Goal: Task Accomplishment & Management: Manage account settings

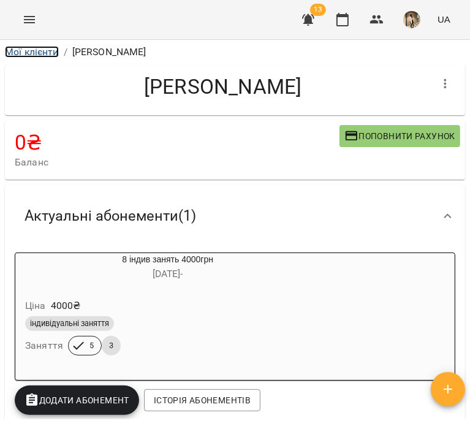
click at [26, 51] on link "Мої клієнти" at bounding box center [32, 52] width 54 height 12
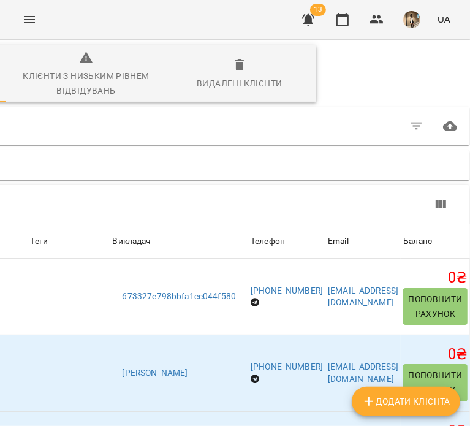
scroll to position [11, 256]
click at [414, 123] on button "button" at bounding box center [416, 126] width 29 height 29
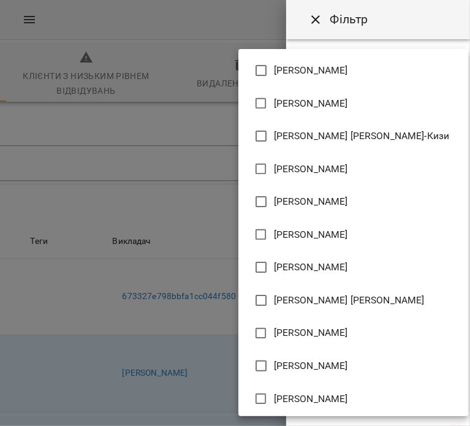
click at [383, 147] on body "For Business 13 UA Всі активні Клієнти з низьким рівнем відвідувань Видалені кл…" at bounding box center [235, 325] width 470 height 651
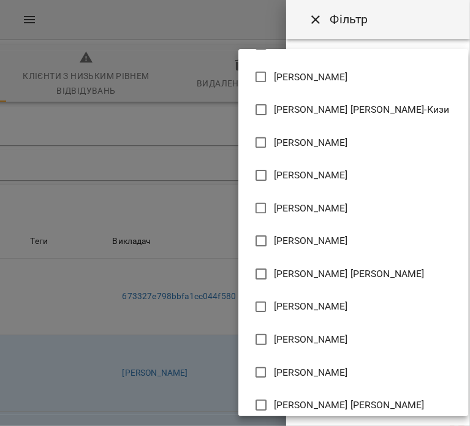
scroll to position [27, 0]
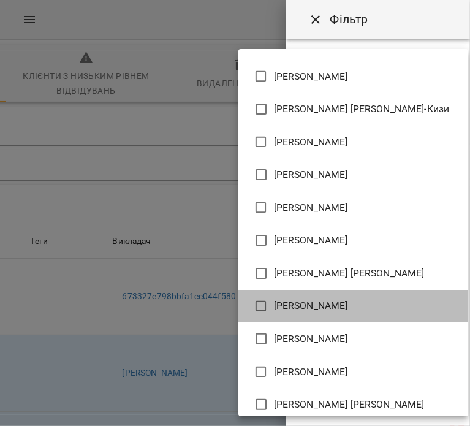
click at [385, 295] on li "[PERSON_NAME]" at bounding box center [354, 306] width 230 height 33
type input "**********"
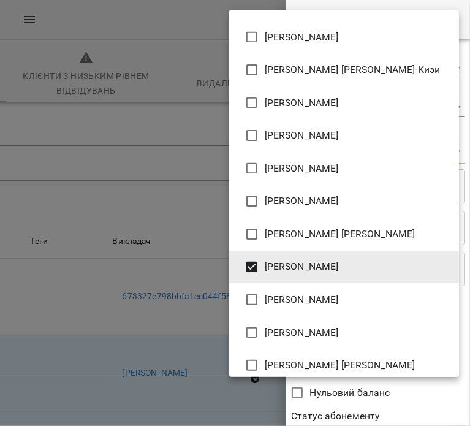
click at [392, 394] on div at bounding box center [235, 213] width 470 height 426
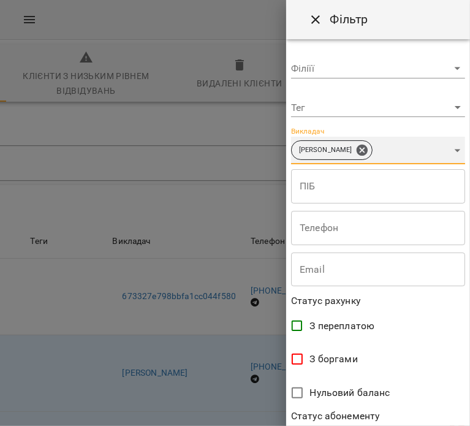
scroll to position [265, 0]
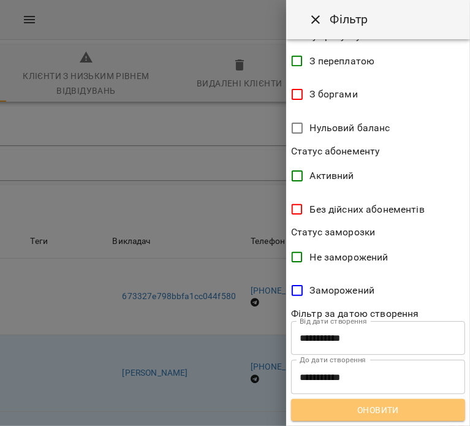
click at [395, 403] on span "Оновити" at bounding box center [378, 410] width 155 height 15
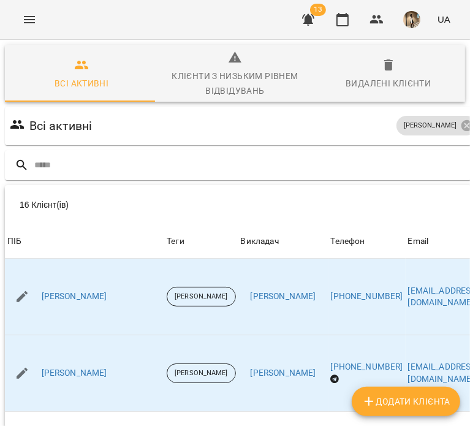
scroll to position [0, 0]
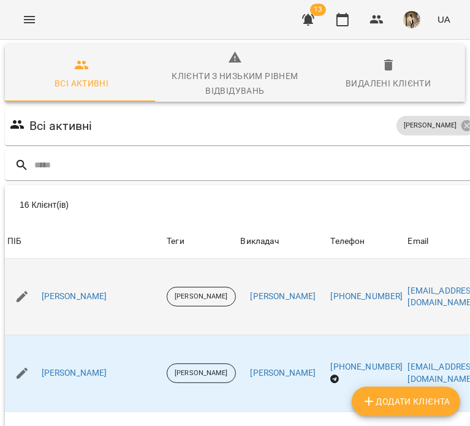
drag, startPoint x: 162, startPoint y: 285, endPoint x: 37, endPoint y: 283, distance: 125.1
click at [37, 283] on div "[PERSON_NAME]" at bounding box center [84, 297] width 159 height 34
copy link "[PERSON_NAME]"
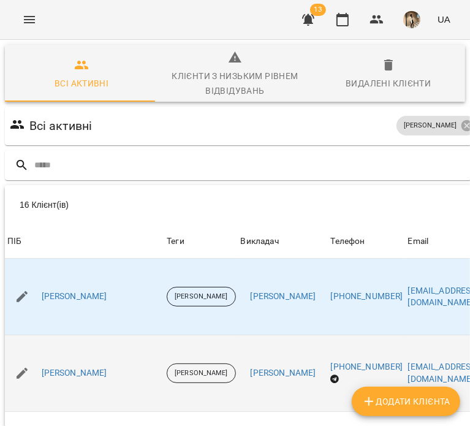
drag, startPoint x: 153, startPoint y: 362, endPoint x: 31, endPoint y: 361, distance: 122.6
click at [31, 361] on div "[PERSON_NAME]" at bounding box center [84, 373] width 159 height 34
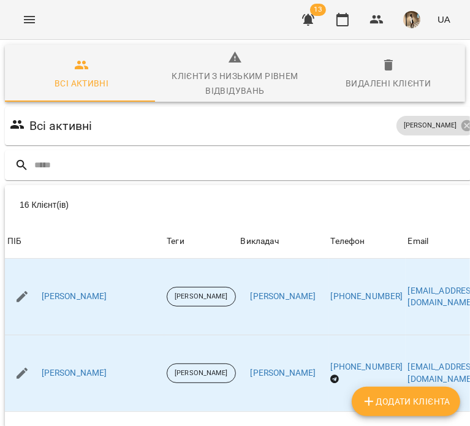
drag, startPoint x: 56, startPoint y: 355, endPoint x: 94, endPoint y: 216, distance: 144.3
click at [94, 224] on th "ПІБ" at bounding box center [84, 241] width 159 height 34
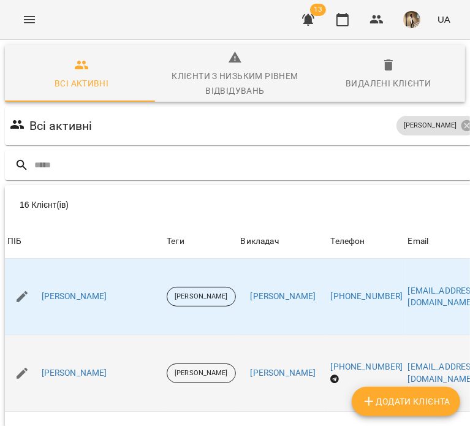
drag, startPoint x: 147, startPoint y: 357, endPoint x: 37, endPoint y: 357, distance: 109.8
click at [37, 357] on div "[PERSON_NAME]" at bounding box center [84, 373] width 159 height 34
copy link "[PERSON_NAME]"
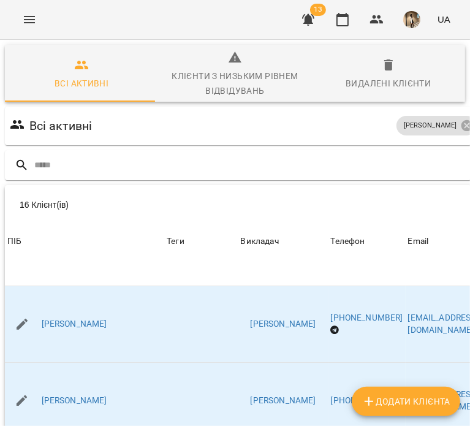
scroll to position [356, 0]
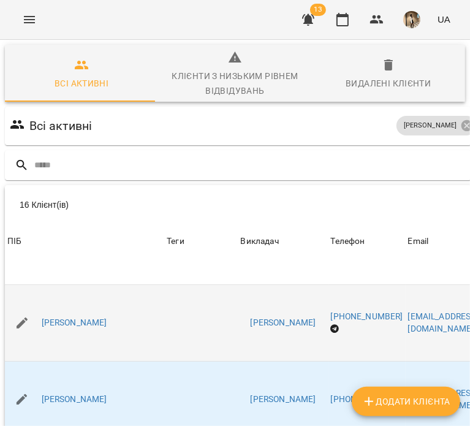
drag, startPoint x: 123, startPoint y: 339, endPoint x: 38, endPoint y: 308, distance: 90.0
click at [38, 308] on td "[PERSON_NAME]" at bounding box center [84, 323] width 159 height 77
copy link "[PERSON_NAME]"
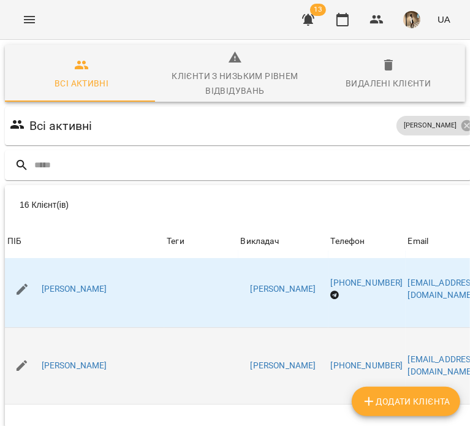
scroll to position [392, 0]
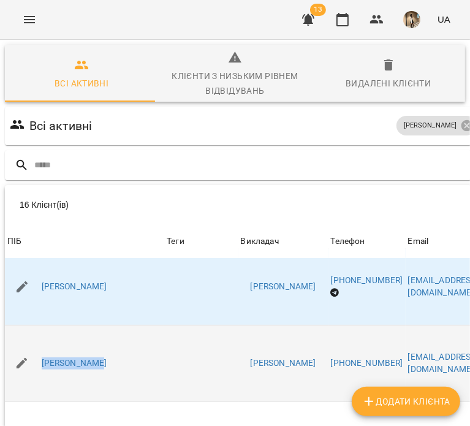
drag, startPoint x: 99, startPoint y: 370, endPoint x: 29, endPoint y: 331, distance: 79.9
click at [29, 331] on td "[PERSON_NAME]" at bounding box center [84, 363] width 159 height 77
copy link "[PERSON_NAME]"
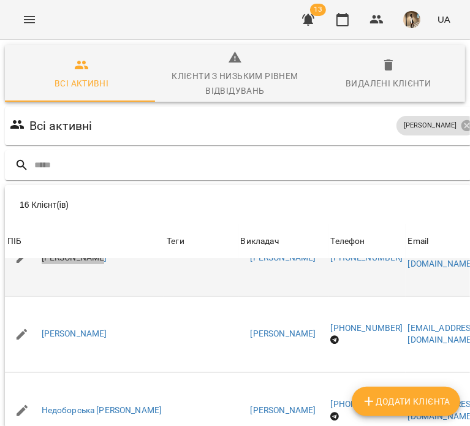
scroll to position [498, 0]
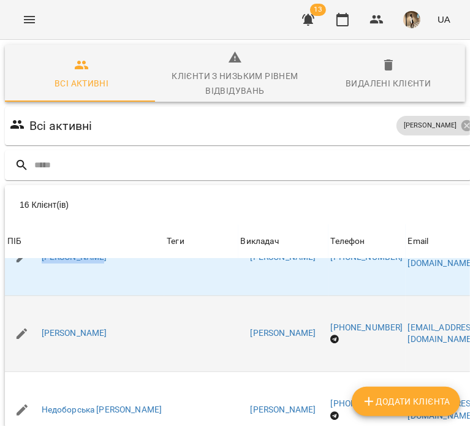
drag, startPoint x: 109, startPoint y: 334, endPoint x: 28, endPoint y: 304, distance: 86.6
click at [28, 317] on div "[PERSON_NAME]" at bounding box center [84, 334] width 159 height 34
copy link "[PERSON_NAME]"
click at [143, 296] on td "[PERSON_NAME]" at bounding box center [84, 334] width 159 height 77
drag, startPoint x: 110, startPoint y: 357, endPoint x: 39, endPoint y: 316, distance: 81.6
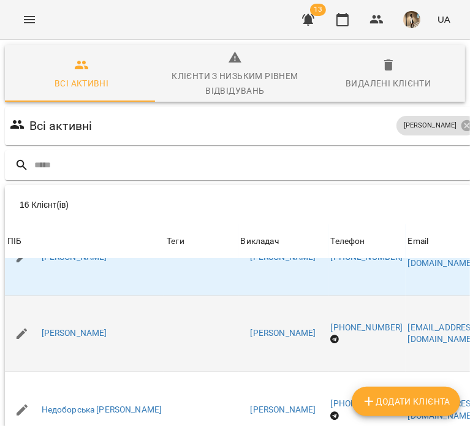
click at [39, 316] on td "[PERSON_NAME]" at bounding box center [84, 334] width 159 height 77
copy link "[PERSON_NAME]"
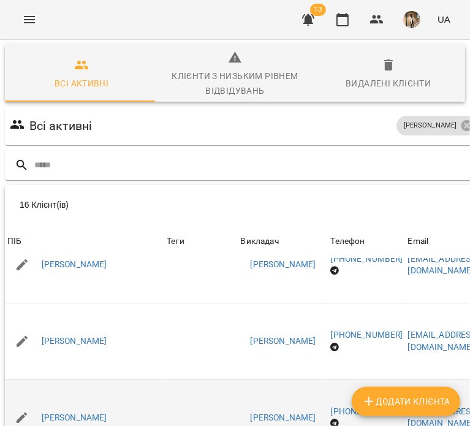
scroll to position [140, 0]
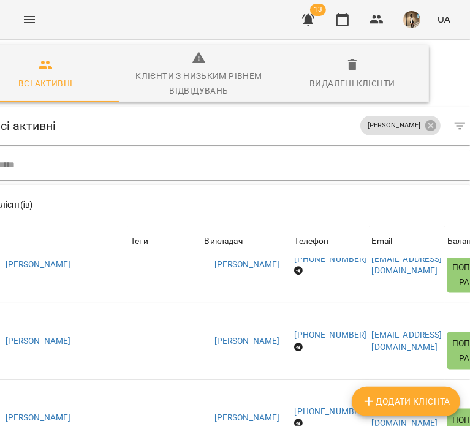
scroll to position [140, 36]
drag, startPoint x: 121, startPoint y: 376, endPoint x: 3, endPoint y: 355, distance: 120.3
copy link "[PERSON_NAME]"
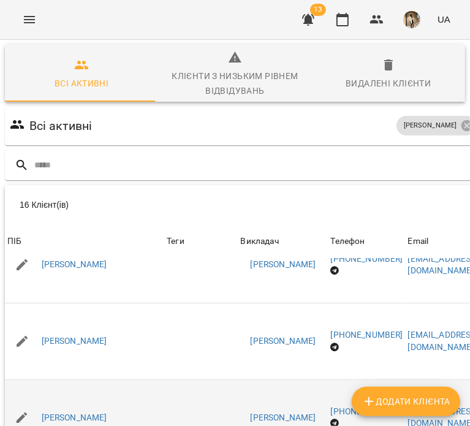
scroll to position [87, 0]
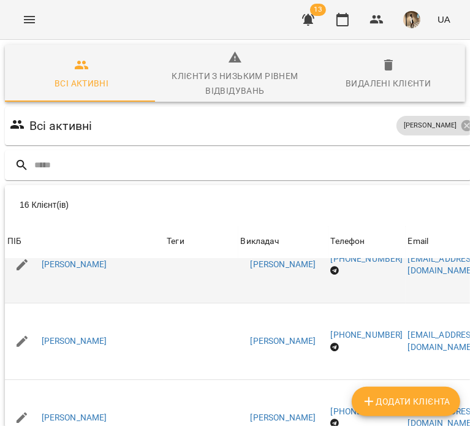
drag, startPoint x: 175, startPoint y: 185, endPoint x: 26, endPoint y: 172, distance: 148.9
click at [26, 248] on div "[PERSON_NAME]" at bounding box center [84, 265] width 159 height 34
copy link "[PERSON_NAME]"
click at [91, 259] on link "[PERSON_NAME]" at bounding box center [75, 265] width 66 height 12
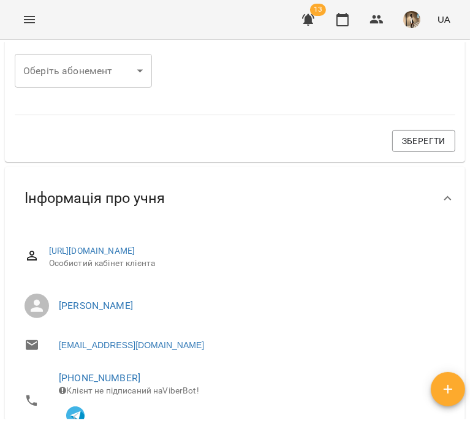
scroll to position [557, 0]
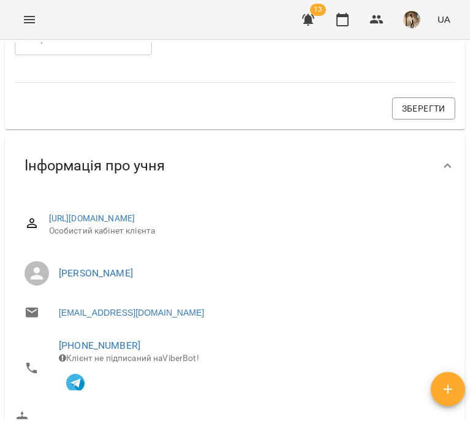
drag, startPoint x: 148, startPoint y: 284, endPoint x: 60, endPoint y: 264, distance: 89.9
click at [60, 264] on li "[PERSON_NAME]" at bounding box center [235, 273] width 441 height 34
copy link "[PERSON_NAME]"
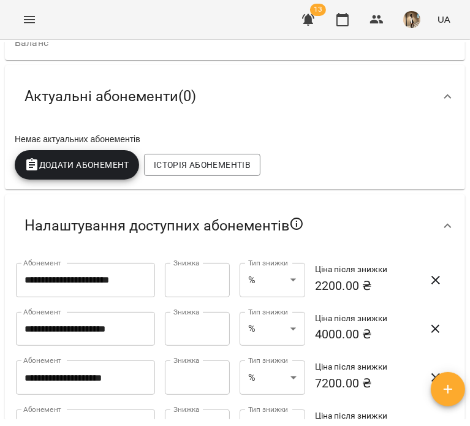
scroll to position [0, 0]
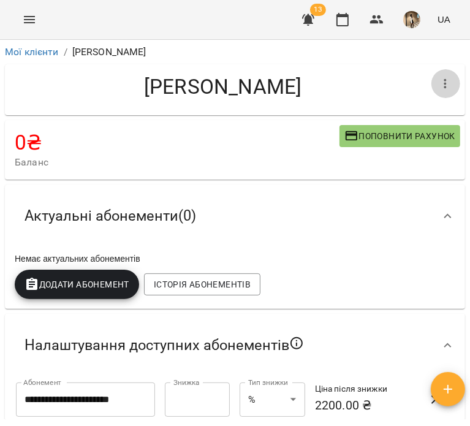
click at [448, 80] on button "button" at bounding box center [445, 83] width 29 height 29
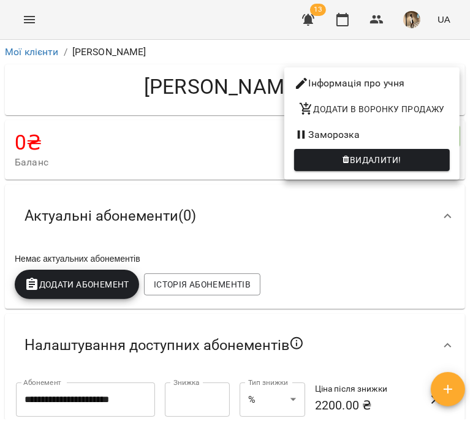
click at [402, 164] on span "Видалити!" at bounding box center [376, 160] width 52 height 15
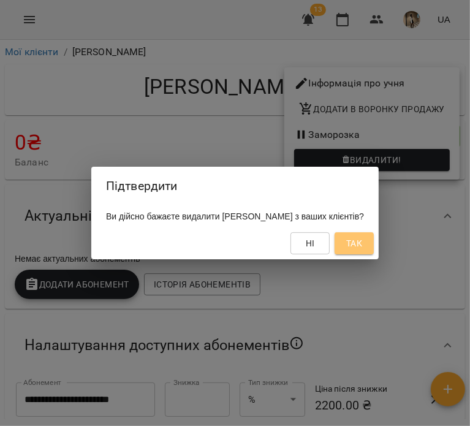
click at [362, 239] on span "Так" at bounding box center [354, 243] width 16 height 15
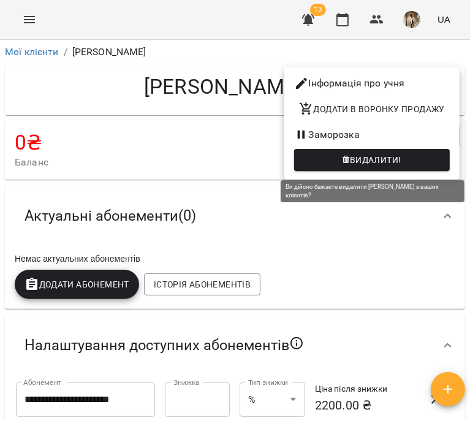
click at [335, 158] on span "Видалити!" at bounding box center [372, 160] width 136 height 15
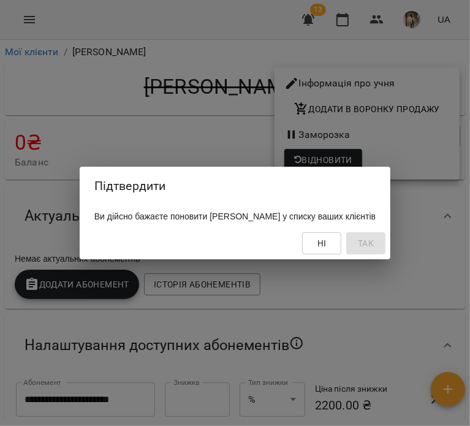
click at [213, 110] on div "Підтвердити Ви дійсно бажаєте поновити [PERSON_NAME] у списку ваших клієнтів [P…" at bounding box center [235, 213] width 470 height 426
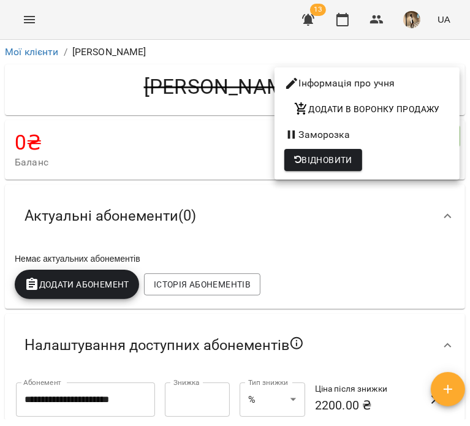
click at [157, 136] on div at bounding box center [235, 213] width 470 height 426
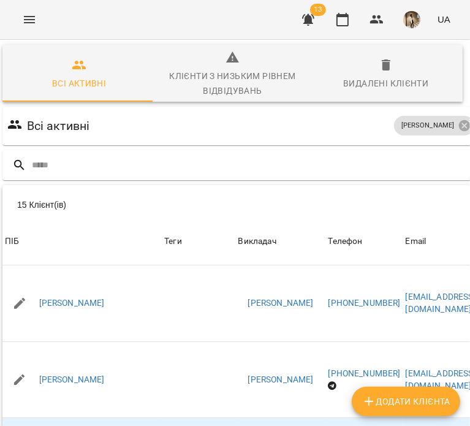
scroll to position [223, 0]
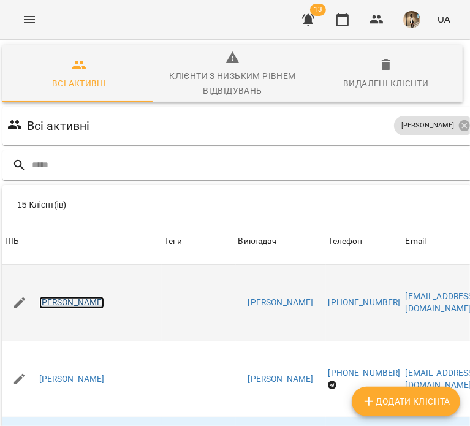
click at [90, 302] on link "[PERSON_NAME]" at bounding box center [72, 303] width 66 height 12
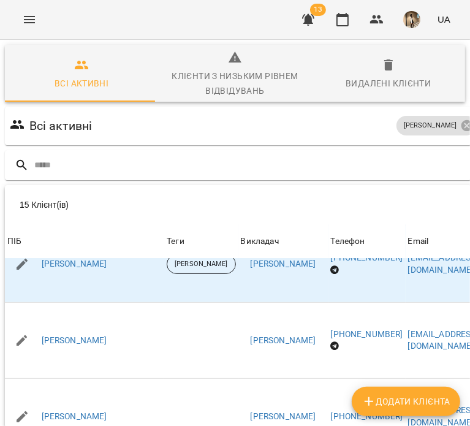
scroll to position [216, 0]
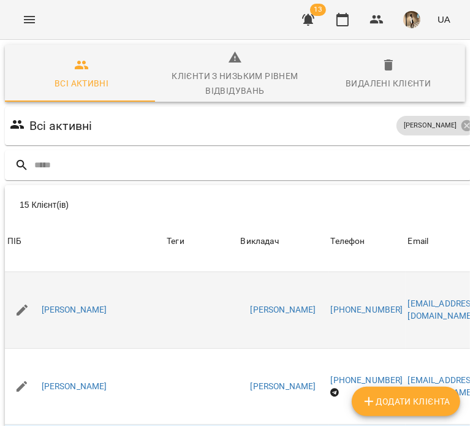
drag, startPoint x: 132, startPoint y: 335, endPoint x: 18, endPoint y: 299, distance: 119.7
click at [18, 299] on td "[PERSON_NAME]" at bounding box center [84, 310] width 159 height 77
copy link "[PERSON_NAME]"
click at [107, 306] on link "[PERSON_NAME]" at bounding box center [75, 310] width 66 height 12
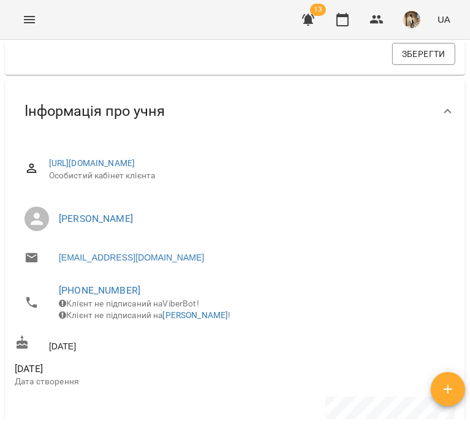
scroll to position [601, 0]
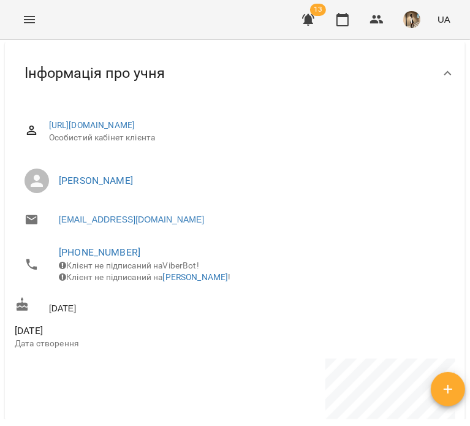
drag, startPoint x: 137, startPoint y: 198, endPoint x: 54, endPoint y: 169, distance: 88.2
click at [54, 169] on li "[PERSON_NAME]" at bounding box center [235, 181] width 441 height 34
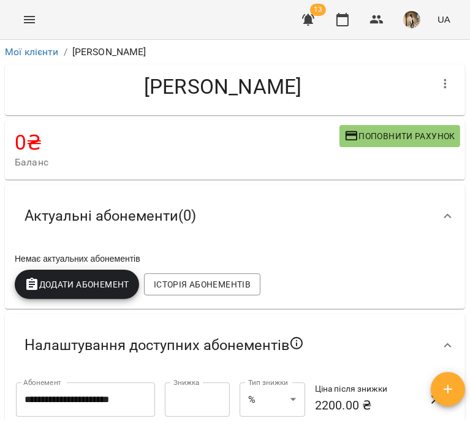
click at [432, 63] on div "[PERSON_NAME]" at bounding box center [234, 90] width 465 height 56
click at [438, 81] on icon "button" at bounding box center [445, 84] width 15 height 15
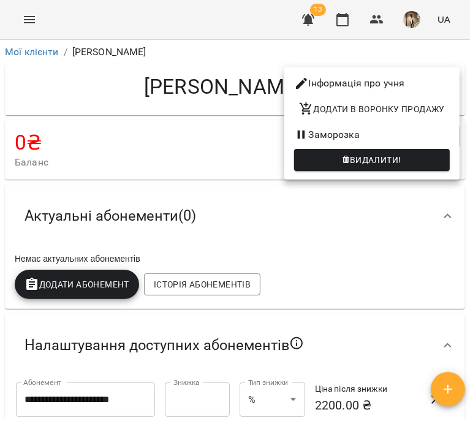
click at [424, 161] on span "Видалити!" at bounding box center [372, 160] width 136 height 15
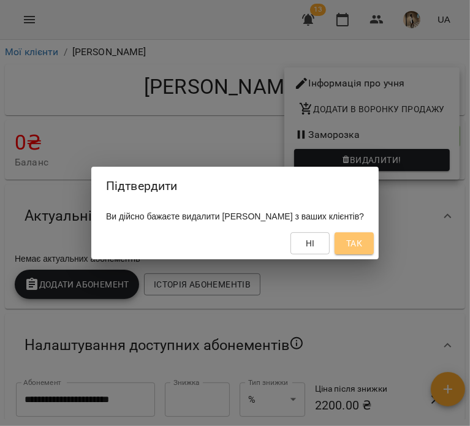
click at [362, 245] on span "Так" at bounding box center [354, 243] width 16 height 15
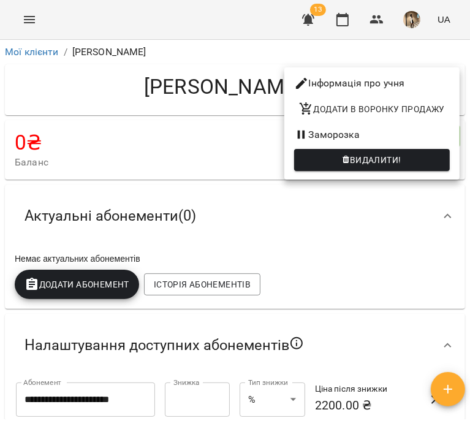
click at [353, 191] on div at bounding box center [235, 213] width 470 height 426
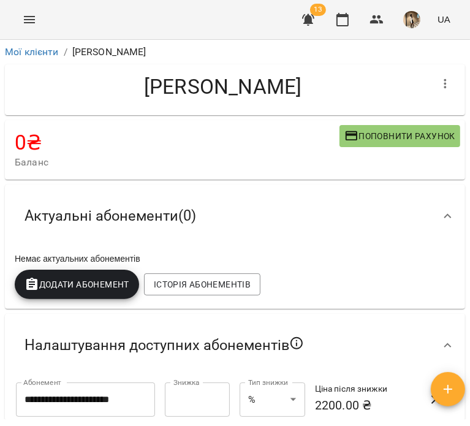
click at [442, 77] on icon "button" at bounding box center [445, 84] width 15 height 15
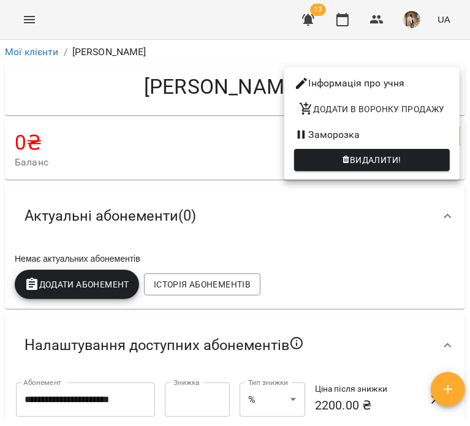
click at [405, 174] on li "Видалити!" at bounding box center [372, 159] width 175 height 29
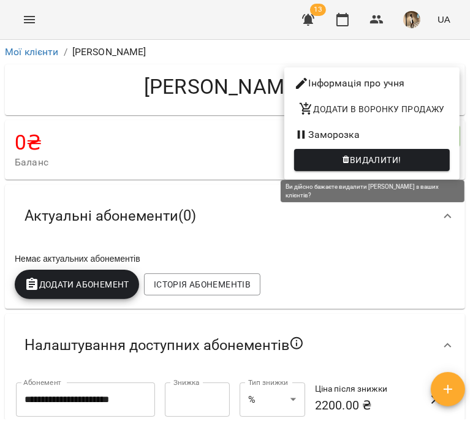
click at [399, 169] on button "Видалити!" at bounding box center [372, 160] width 156 height 22
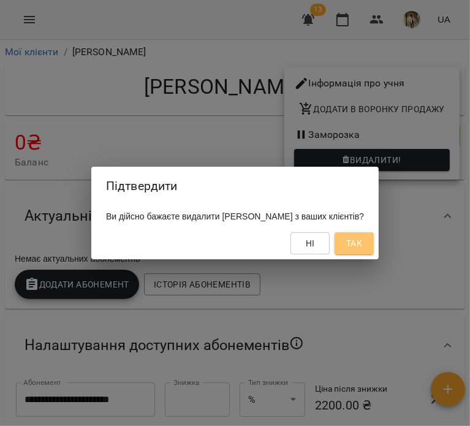
click at [374, 254] on button "Так" at bounding box center [354, 243] width 39 height 22
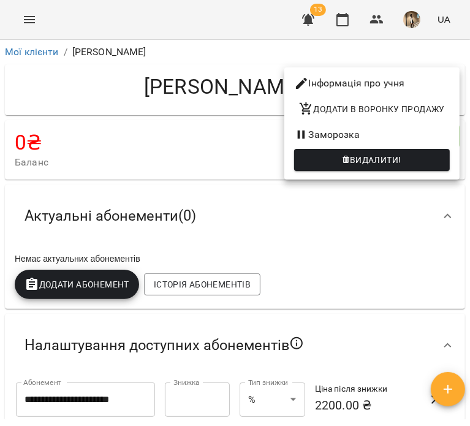
click at [402, 248] on div at bounding box center [235, 213] width 470 height 426
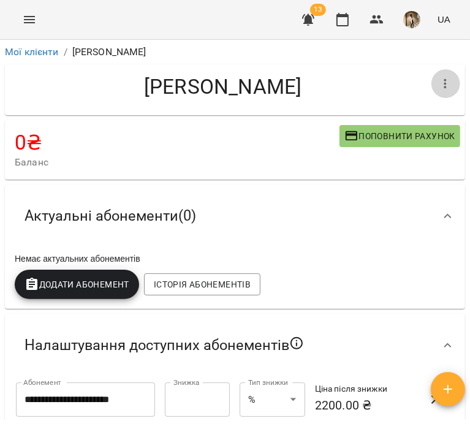
click at [431, 94] on button "button" at bounding box center [445, 83] width 29 height 29
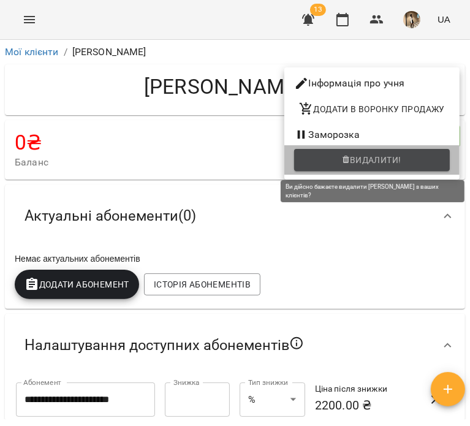
click at [421, 157] on span "Видалити!" at bounding box center [372, 160] width 136 height 15
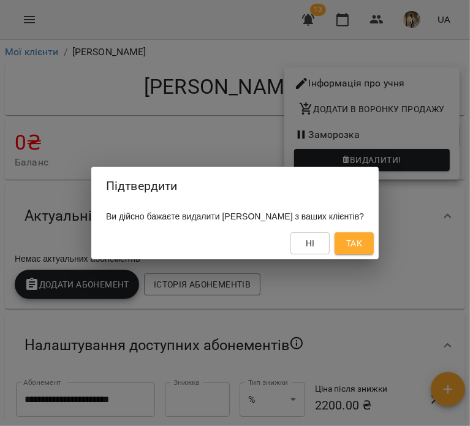
click at [364, 251] on span "Так" at bounding box center [355, 243] width 20 height 15
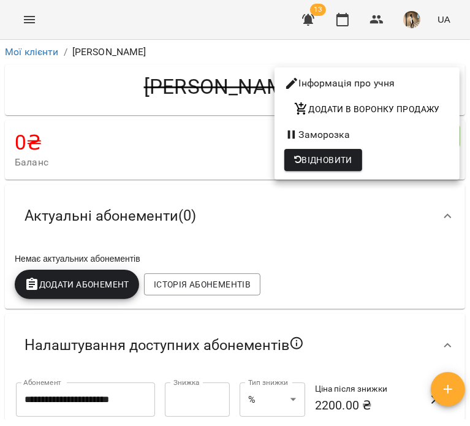
click at [42, 48] on div at bounding box center [235, 213] width 470 height 426
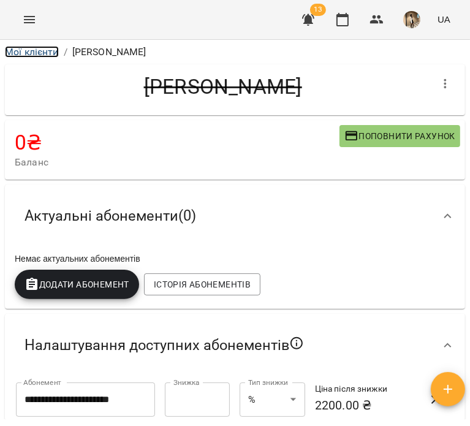
click at [42, 53] on link "Мої клієнти" at bounding box center [32, 52] width 54 height 12
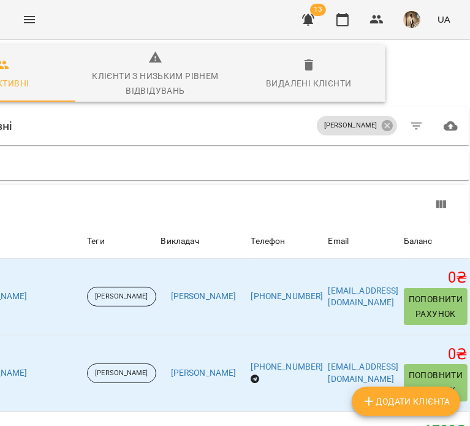
scroll to position [4, 125]
click at [382, 127] on icon at bounding box center [387, 125] width 11 height 11
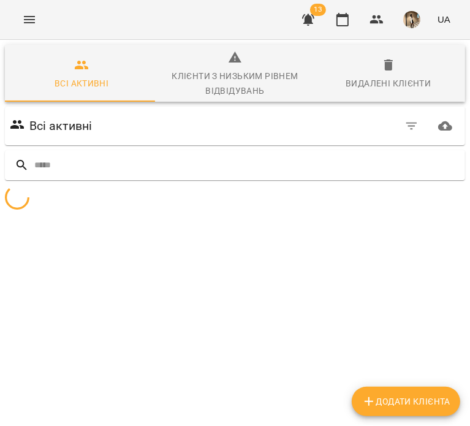
scroll to position [4, 0]
click at [405, 127] on icon "button" at bounding box center [412, 126] width 15 height 15
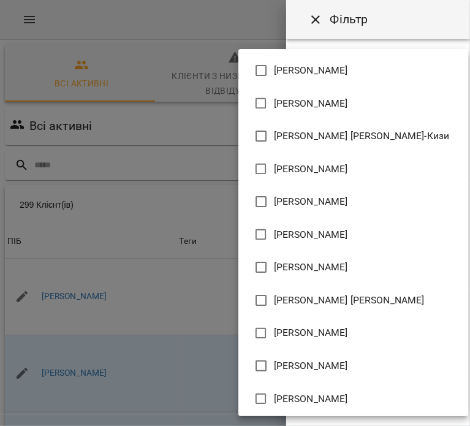
click at [363, 146] on body "For Business 13 UA Всі активні Клієнти з низьким рівнем відвідувань Видалені кл…" at bounding box center [235, 325] width 470 height 651
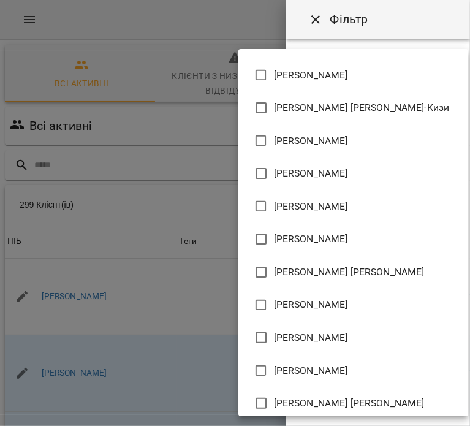
scroll to position [32, 0]
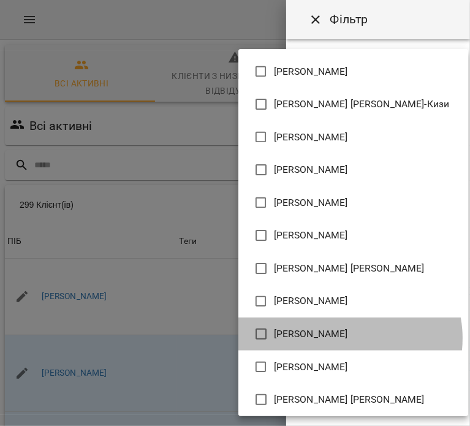
click at [345, 338] on span "[PERSON_NAME]" at bounding box center [311, 334] width 74 height 15
type input "**********"
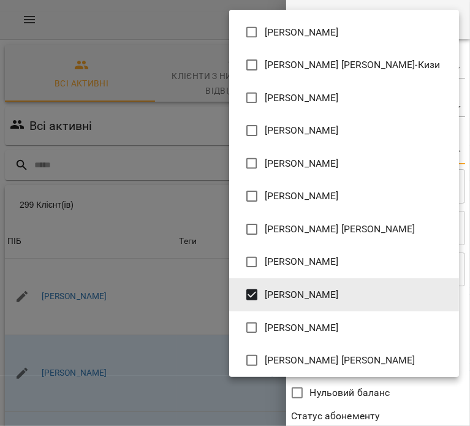
click at [362, 391] on div at bounding box center [235, 213] width 470 height 426
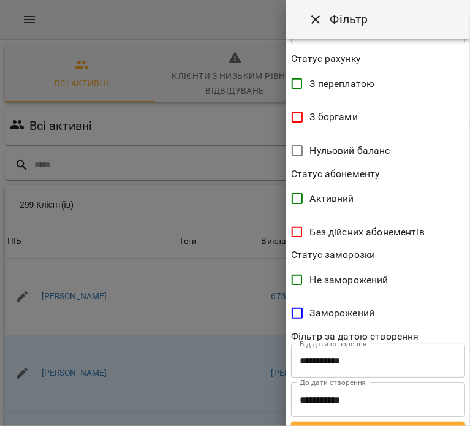
scroll to position [265, 0]
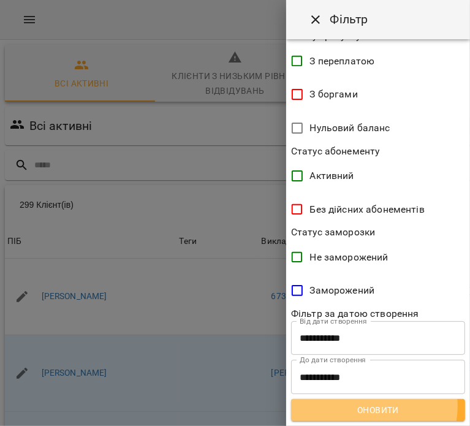
click at [369, 407] on span "Оновити" at bounding box center [378, 410] width 155 height 15
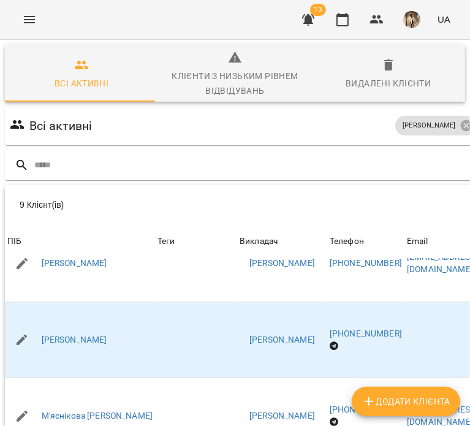
scroll to position [264, 0]
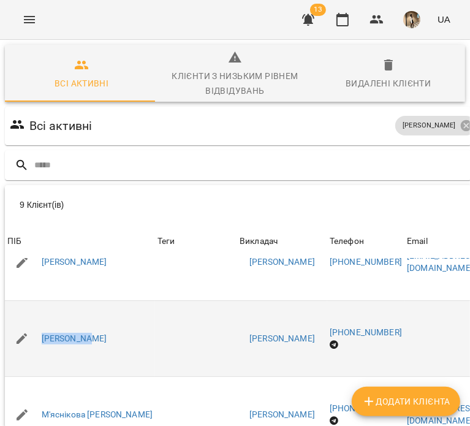
drag, startPoint x: 85, startPoint y: 353, endPoint x: 34, endPoint y: 320, distance: 60.2
click at [34, 320] on td "[PERSON_NAME]" at bounding box center [80, 338] width 150 height 77
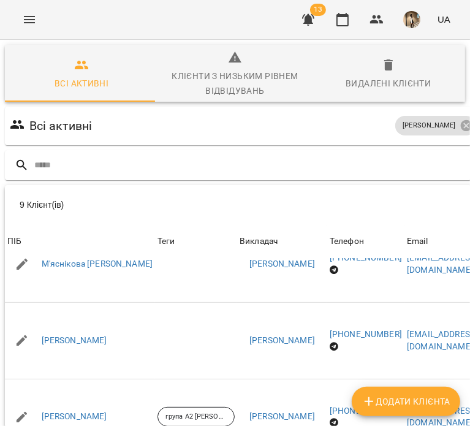
scroll to position [90, 0]
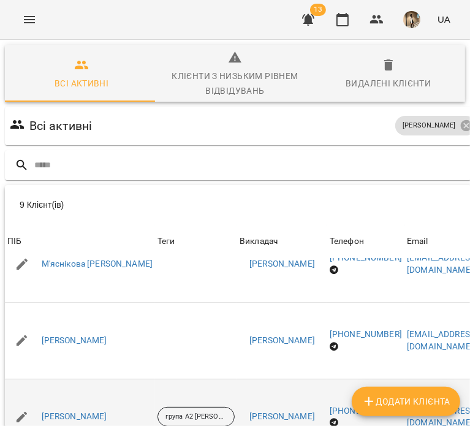
drag, startPoint x: 105, startPoint y: 345, endPoint x: 32, endPoint y: 323, distance: 77.0
click at [32, 379] on td "[PERSON_NAME]" at bounding box center [80, 417] width 150 height 77
drag, startPoint x: 57, startPoint y: 323, endPoint x: 112, endPoint y: 356, distance: 64.2
click at [112, 379] on td "[PERSON_NAME]" at bounding box center [80, 417] width 150 height 77
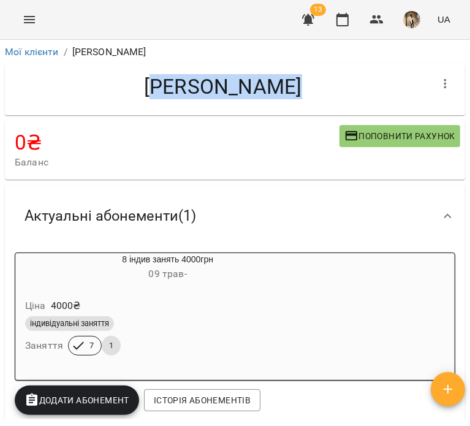
drag, startPoint x: 240, startPoint y: 107, endPoint x: 99, endPoint y: 83, distance: 143.0
click at [99, 83] on div "[PERSON_NAME]" at bounding box center [235, 89] width 460 height 51
drag, startPoint x: 87, startPoint y: 88, endPoint x: 242, endPoint y: 88, distance: 154.5
click at [242, 88] on h4 "[PERSON_NAME]" at bounding box center [223, 86] width 416 height 25
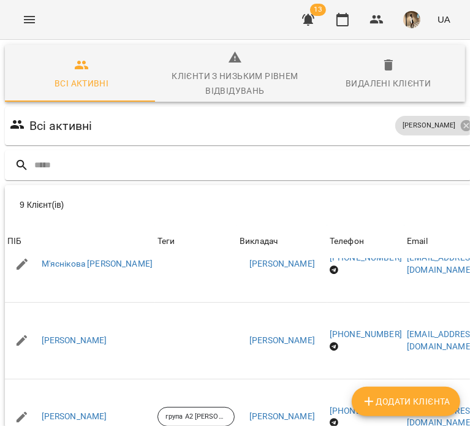
scroll to position [140, 0]
drag, startPoint x: 109, startPoint y: 370, endPoint x: 34, endPoint y: 343, distance: 79.3
drag, startPoint x: 113, startPoint y: 367, endPoint x: 32, endPoint y: 340, distance: 84.7
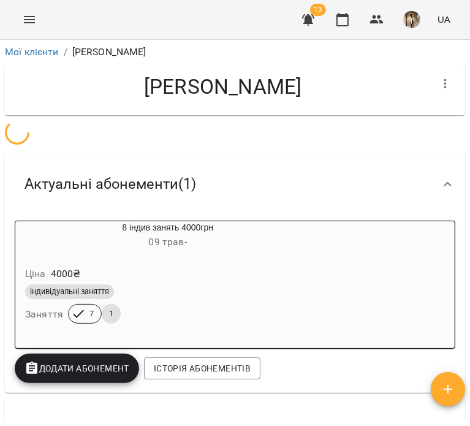
click at [431, 95] on button "button" at bounding box center [445, 83] width 29 height 29
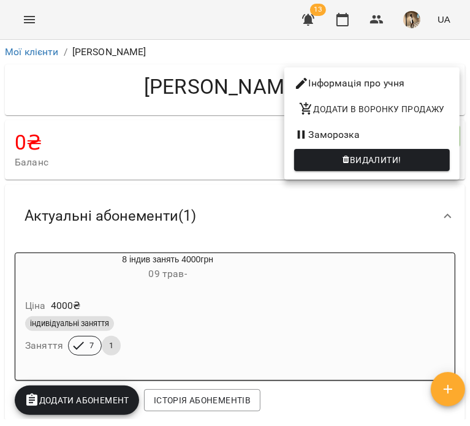
click at [414, 159] on span "Видалити!" at bounding box center [372, 160] width 136 height 15
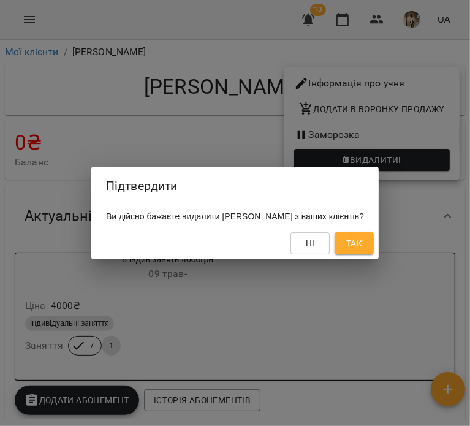
click at [362, 250] on span "Так" at bounding box center [354, 243] width 16 height 15
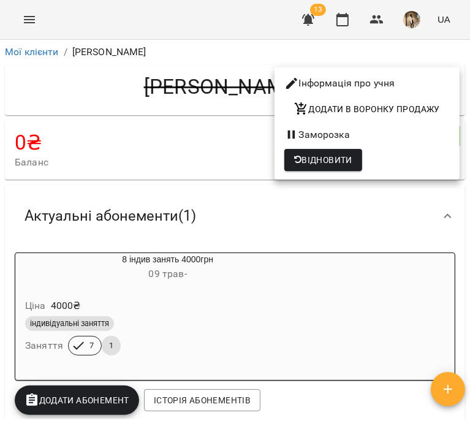
click at [354, 214] on div at bounding box center [235, 213] width 470 height 426
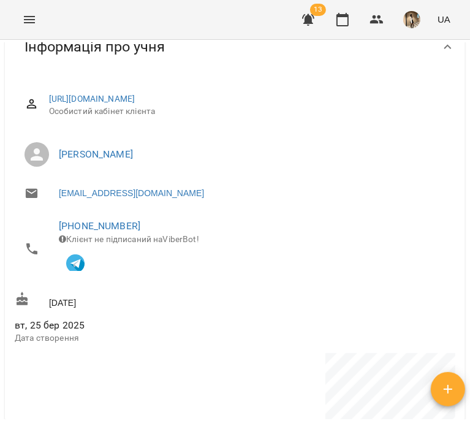
scroll to position [743, 0]
drag, startPoint x: 206, startPoint y: 158, endPoint x: 61, endPoint y: 151, distance: 144.8
click at [61, 151] on span "[PERSON_NAME]" at bounding box center [252, 154] width 387 height 15
click at [186, 159] on span "[PERSON_NAME]" at bounding box center [252, 154] width 387 height 15
drag, startPoint x: 199, startPoint y: 158, endPoint x: 46, endPoint y: 149, distance: 152.9
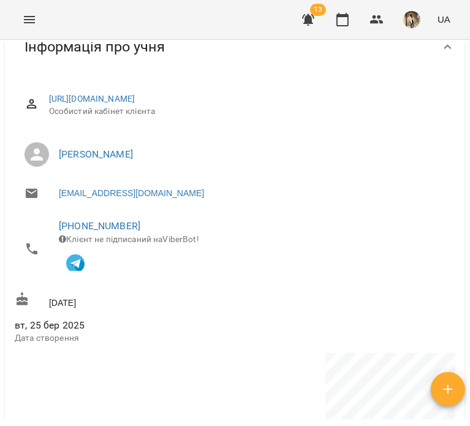
click at [46, 149] on li "[PERSON_NAME]" at bounding box center [235, 154] width 441 height 34
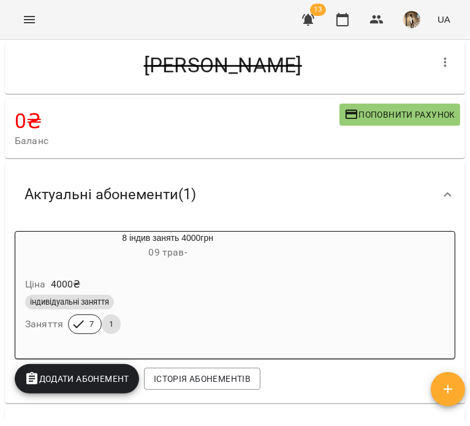
scroll to position [0, 0]
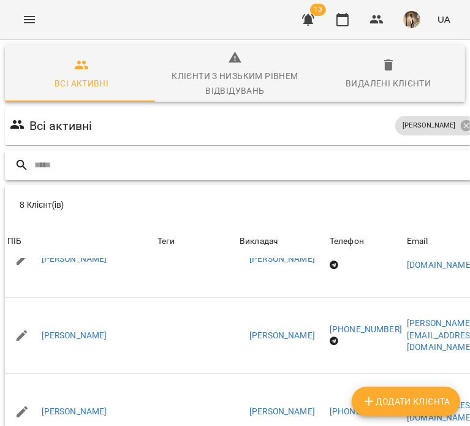
scroll to position [113, 0]
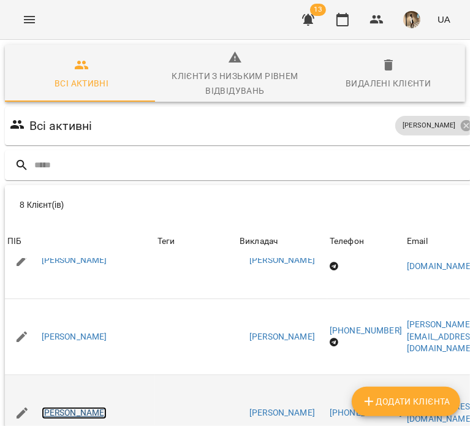
click at [91, 407] on link "[PERSON_NAME]" at bounding box center [75, 413] width 66 height 12
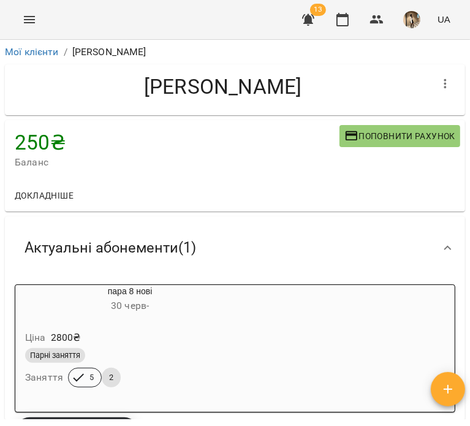
drag, startPoint x: 248, startPoint y: 97, endPoint x: 77, endPoint y: 93, distance: 171.8
click at [77, 93] on h4 "[PERSON_NAME]" at bounding box center [223, 86] width 416 height 25
click at [192, 303] on h6 "[DATE] -" at bounding box center [129, 305] width 229 height 17
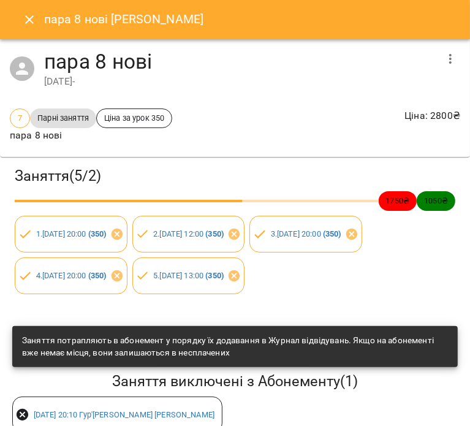
click at [449, 44] on div at bounding box center [450, 58] width 29 height 29
click at [444, 48] on button "button" at bounding box center [450, 58] width 29 height 29
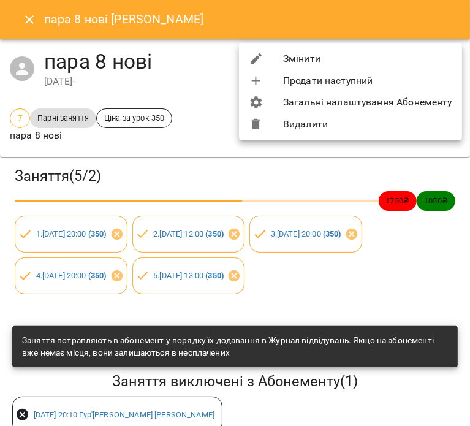
click at [404, 127] on li "Видалити" at bounding box center [350, 124] width 223 height 22
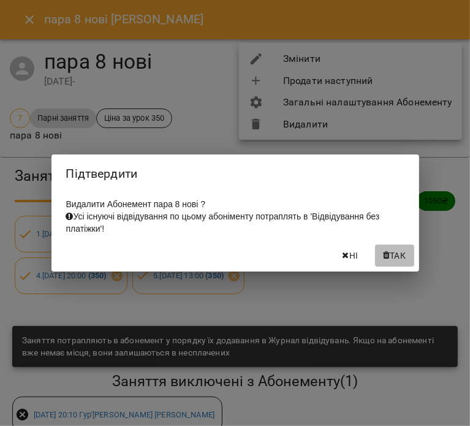
click at [397, 267] on button "Так" at bounding box center [394, 256] width 39 height 22
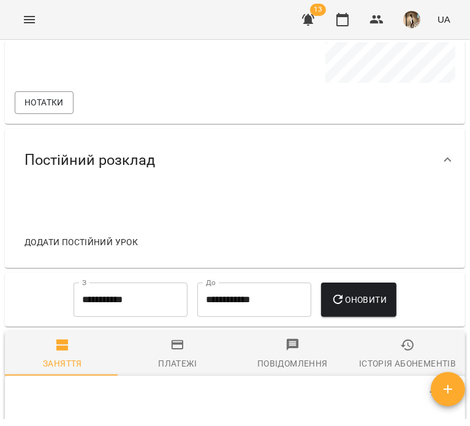
scroll to position [1096, 0]
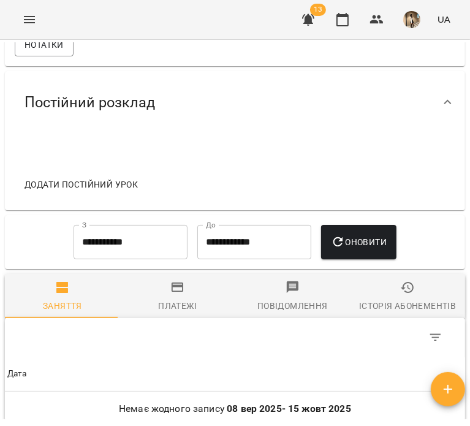
click at [177, 329] on div "Table Toolbar" at bounding box center [235, 337] width 460 height 39
click at [172, 313] on div "Платежі" at bounding box center [177, 306] width 39 height 15
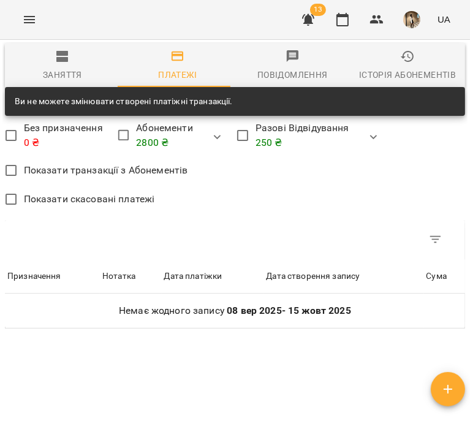
scroll to position [1327, 0]
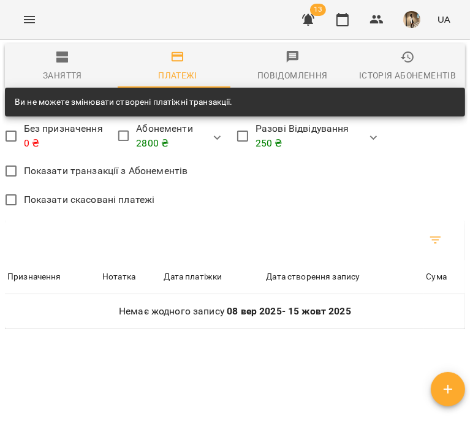
click at [429, 248] on icon "Фільтр" at bounding box center [436, 240] width 15 height 15
click at [370, 190] on div at bounding box center [235, 213] width 470 height 426
click at [390, 80] on div "Історія абонементів" at bounding box center [407, 75] width 97 height 15
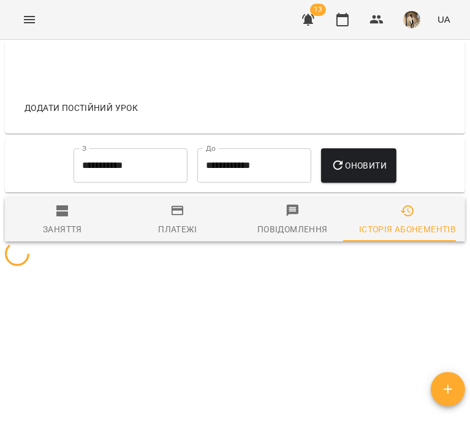
scroll to position [1183, 0]
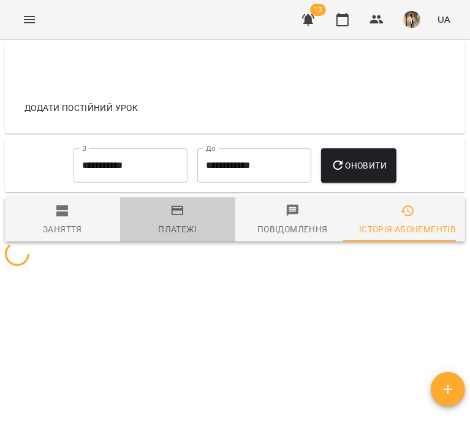
click at [213, 215] on span "Платежі" at bounding box center [178, 220] width 101 height 33
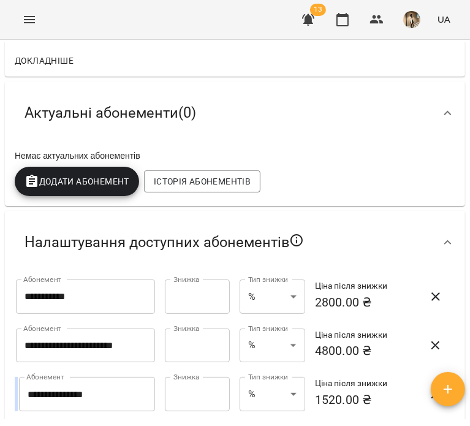
scroll to position [0, 0]
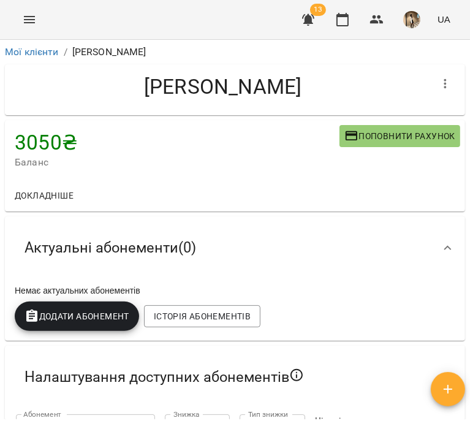
click at [451, 96] on div "[PERSON_NAME]" at bounding box center [235, 89] width 460 height 51
click at [438, 80] on icon "button" at bounding box center [445, 84] width 15 height 15
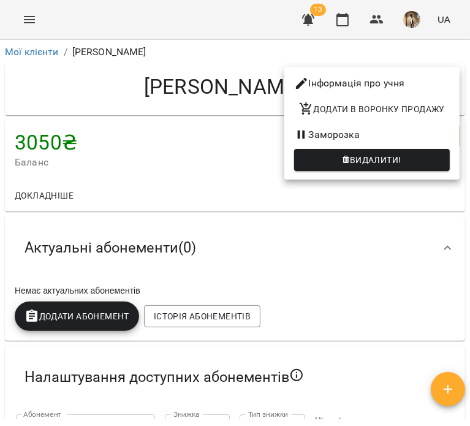
click at [429, 161] on span "Видалити!" at bounding box center [372, 160] width 136 height 15
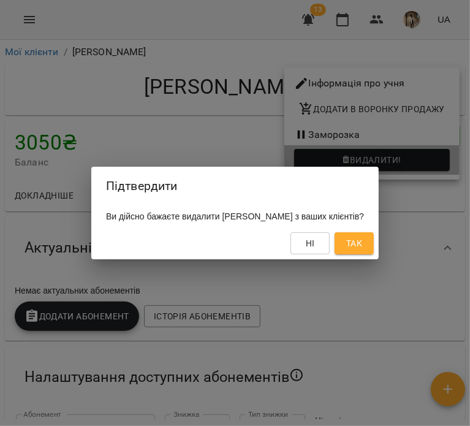
click at [379, 231] on div "Ні Так" at bounding box center [235, 243] width 288 height 32
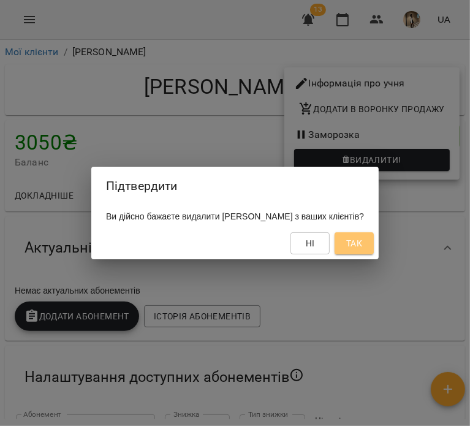
click at [362, 240] on span "Так" at bounding box center [354, 243] width 16 height 15
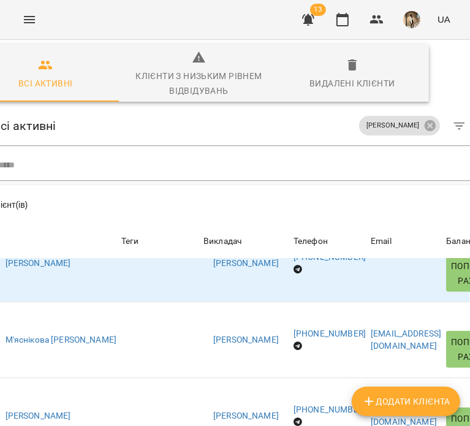
scroll to position [135, 36]
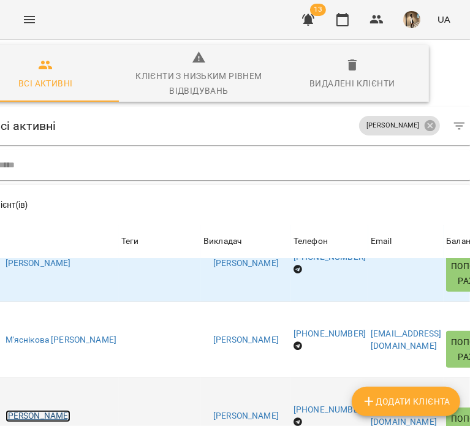
click at [71, 410] on link "[PERSON_NAME]" at bounding box center [39, 416] width 66 height 12
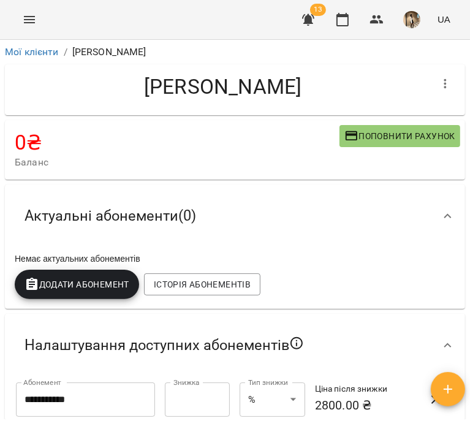
drag, startPoint x: 226, startPoint y: 106, endPoint x: 46, endPoint y: 75, distance: 182.3
click at [46, 75] on div "[PERSON_NAME]" at bounding box center [235, 89] width 460 height 51
click at [451, 93] on div "[PERSON_NAME]" at bounding box center [235, 89] width 460 height 51
click at [441, 86] on icon "button" at bounding box center [445, 84] width 15 height 15
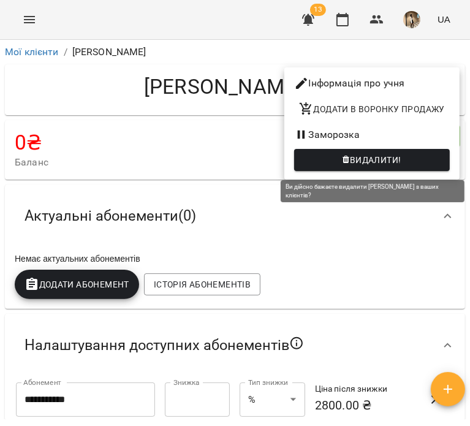
click at [437, 156] on span "Видалити!" at bounding box center [372, 160] width 136 height 15
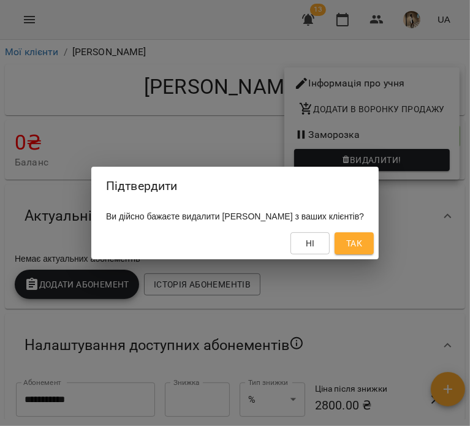
click at [374, 243] on button "Так" at bounding box center [354, 243] width 39 height 22
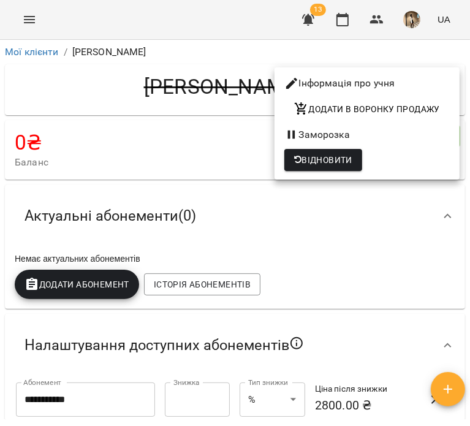
click at [25, 50] on div at bounding box center [235, 213] width 470 height 426
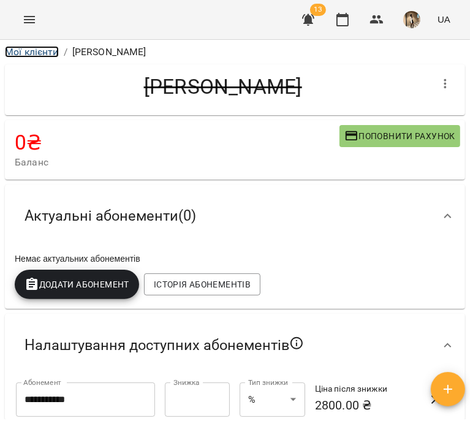
click at [32, 53] on link "Мої клієнти" at bounding box center [32, 52] width 54 height 12
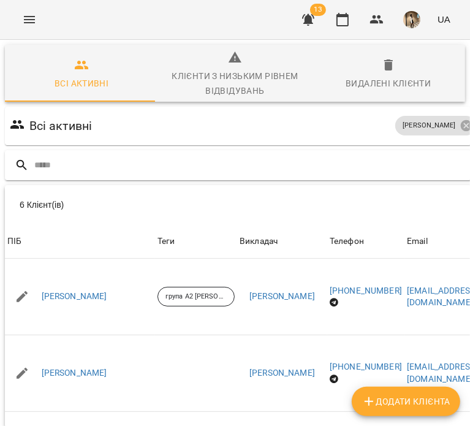
scroll to position [0, 121]
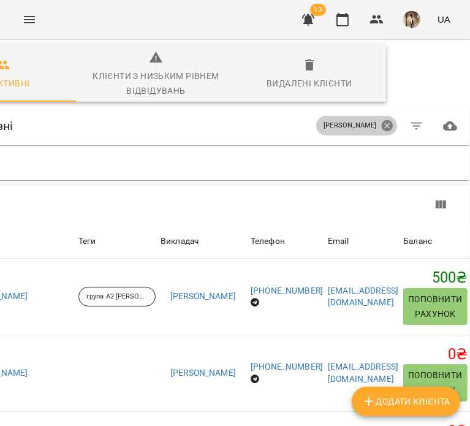
click at [382, 123] on icon at bounding box center [387, 125] width 11 height 11
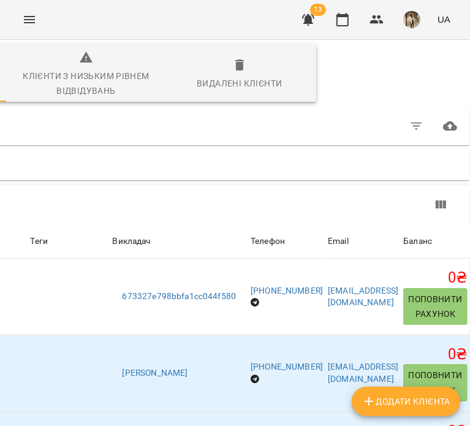
scroll to position [0, 255]
click at [413, 123] on icon "button" at bounding box center [416, 126] width 11 height 7
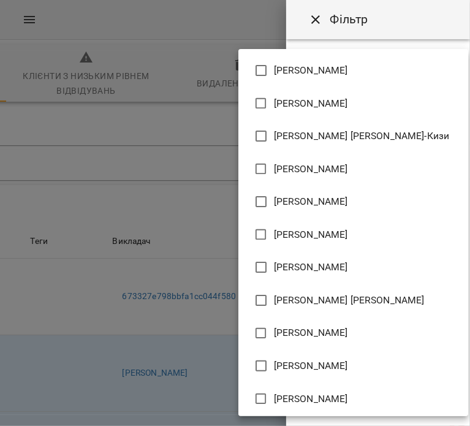
click at [412, 147] on body "For Business 13 UA Всі активні Клієнти з низьким рівнем відвідувань Видалені кл…" at bounding box center [235, 325] width 470 height 651
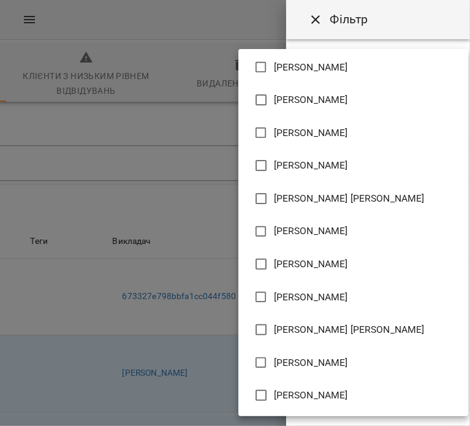
scroll to position [102, 0]
click at [348, 300] on span "[PERSON_NAME]" at bounding box center [311, 296] width 74 height 15
type input "**********"
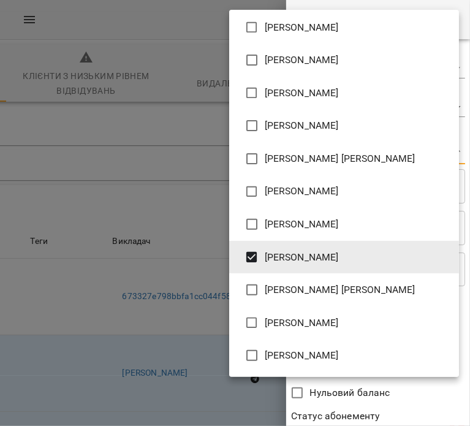
click at [427, 389] on div at bounding box center [235, 213] width 470 height 426
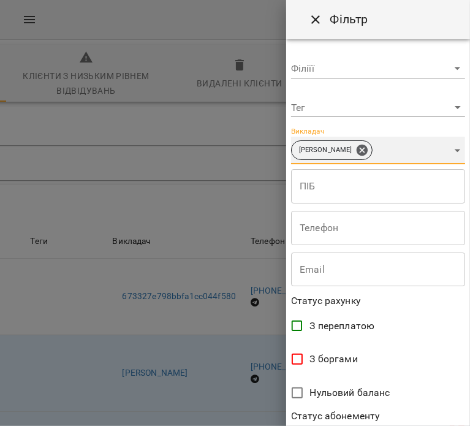
scroll to position [265, 0]
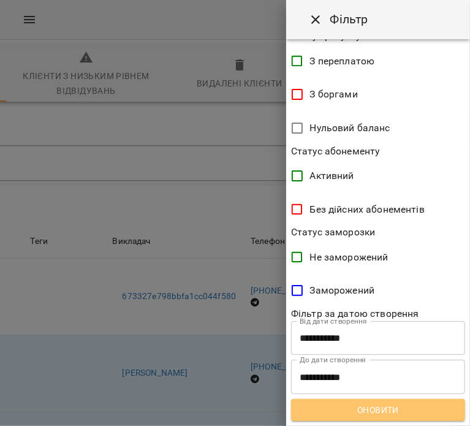
click at [422, 404] on span "Оновити" at bounding box center [378, 410] width 155 height 15
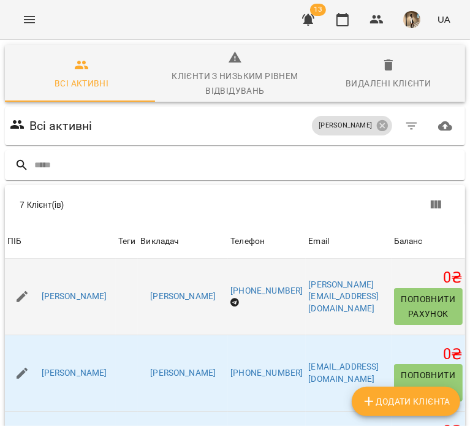
drag, startPoint x: 162, startPoint y: 302, endPoint x: 31, endPoint y: 297, distance: 130.7
click at [31, 297] on div "[PERSON_NAME]" at bounding box center [60, 297] width 111 height 34
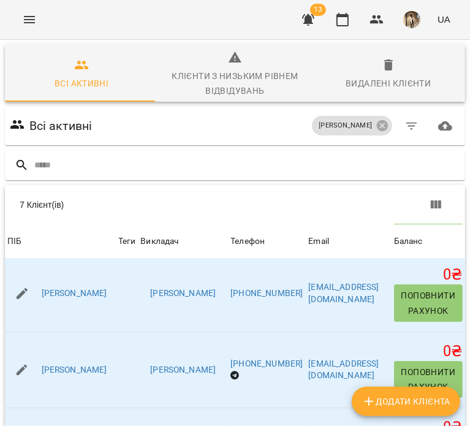
scroll to position [80, 0]
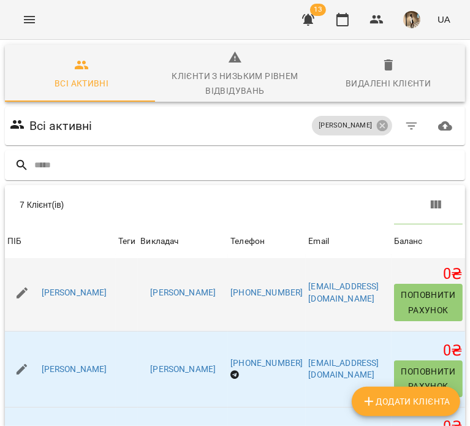
drag, startPoint x: 167, startPoint y: 299, endPoint x: 39, endPoint y: 300, distance: 127.5
click at [39, 300] on div "[PERSON_NAME]" at bounding box center [60, 293] width 111 height 34
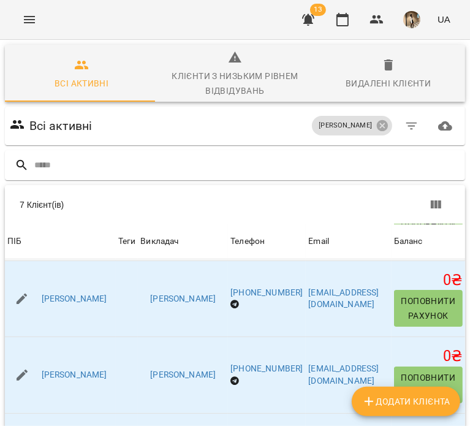
scroll to position [152, 0]
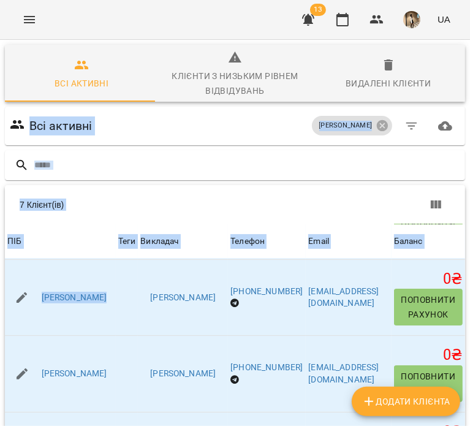
drag, startPoint x: 187, startPoint y: 303, endPoint x: -1, endPoint y: 299, distance: 187.7
click at [0, 299] on html "For Business 13 UA Всі активні Клієнти з низьким рівнем відвідувань Видалені кл…" at bounding box center [235, 325] width 470 height 651
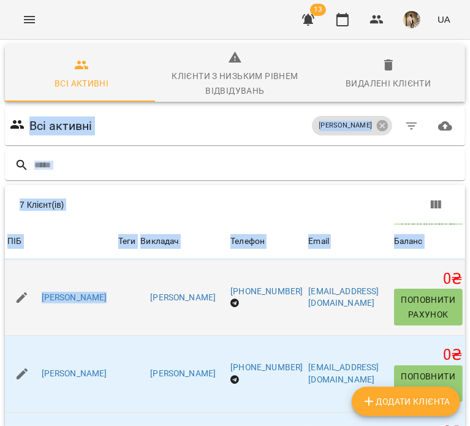
click at [116, 274] on td "[PERSON_NAME]" at bounding box center [60, 297] width 111 height 77
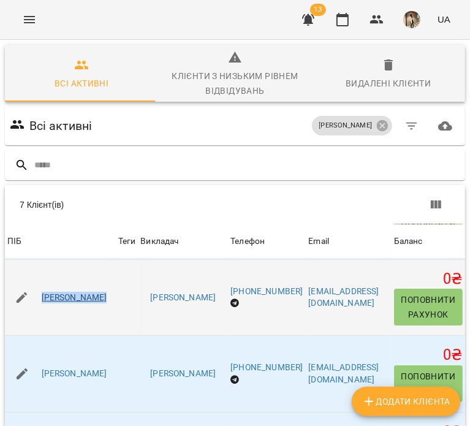
drag, startPoint x: 183, startPoint y: 294, endPoint x: 42, endPoint y: 294, distance: 141.0
click at [42, 294] on tr "ПІБ [PERSON_NAME] Теги Викладач [PERSON_NAME] Телефон [PHONE_NUMBER] Email [EMA…" at bounding box center [235, 297] width 460 height 77
click at [116, 318] on td "[PERSON_NAME]" at bounding box center [60, 297] width 111 height 77
drag, startPoint x: 186, startPoint y: 299, endPoint x: 39, endPoint y: 301, distance: 147.2
click at [39, 301] on tr "ПІБ [PERSON_NAME] Теги Викладач [PERSON_NAME] Телефон [PHONE_NUMBER] Email [EMA…" at bounding box center [235, 297] width 460 height 77
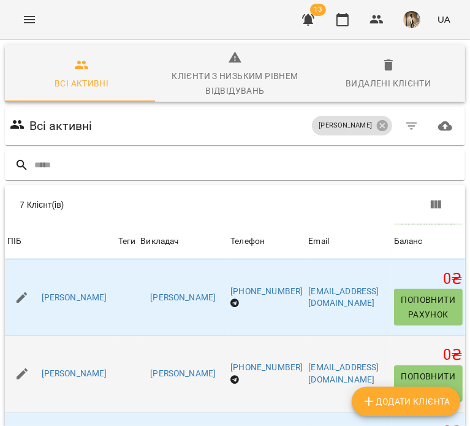
click at [116, 348] on td "[PERSON_NAME]" at bounding box center [60, 374] width 111 height 77
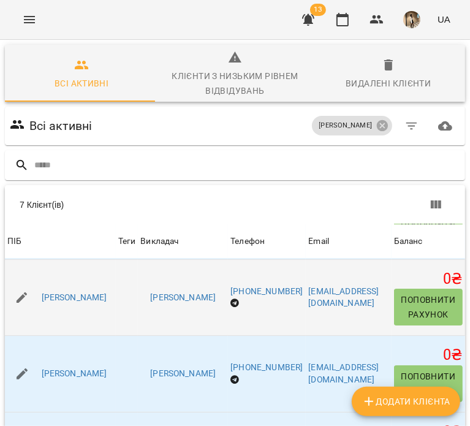
drag, startPoint x: 110, startPoint y: 317, endPoint x: 42, endPoint y: 289, distance: 74.2
click at [42, 289] on td "[PERSON_NAME]" at bounding box center [60, 297] width 111 height 77
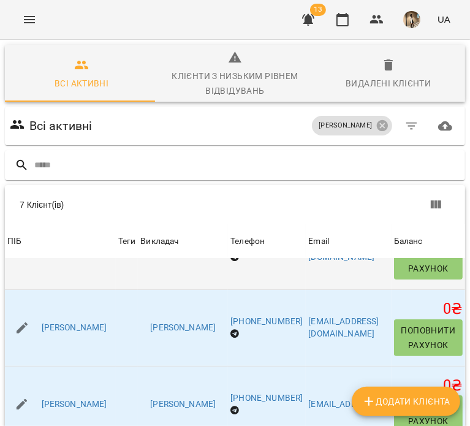
scroll to position [199, 0]
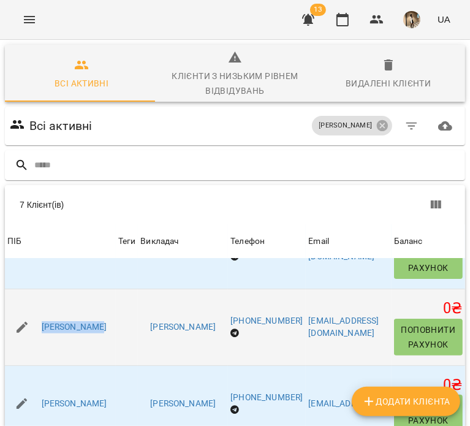
drag, startPoint x: 90, startPoint y: 343, endPoint x: 35, endPoint y: 322, distance: 59.0
click at [35, 322] on div "[PERSON_NAME]" at bounding box center [60, 327] width 111 height 34
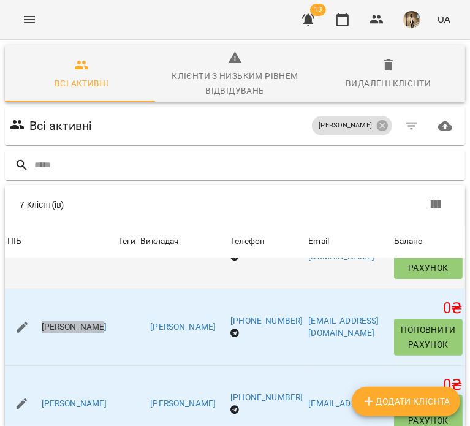
scroll to position [262, 0]
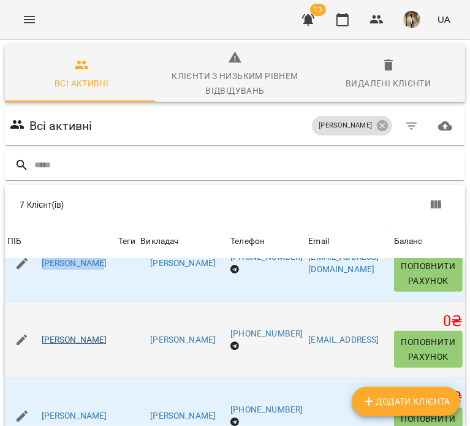
drag, startPoint x: 117, startPoint y: 370, endPoint x: 64, endPoint y: 342, distance: 60.3
click at [64, 342] on td "[PERSON_NAME]" at bounding box center [60, 340] width 111 height 77
drag, startPoint x: 148, startPoint y: 362, endPoint x: 37, endPoint y: 337, distance: 114.5
click at [37, 337] on td "[PERSON_NAME]" at bounding box center [60, 340] width 111 height 77
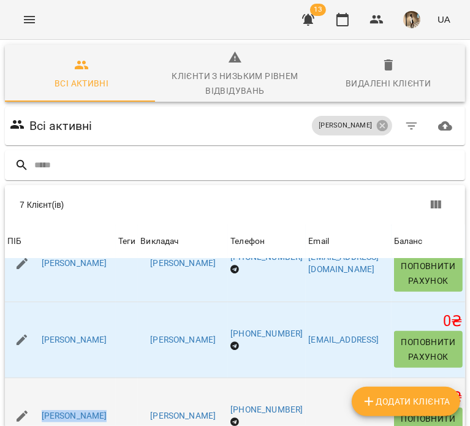
drag, startPoint x: 103, startPoint y: 303, endPoint x: 39, endPoint y: 277, distance: 69.0
click at [39, 399] on div "[PERSON_NAME]" at bounding box center [60, 416] width 111 height 34
drag, startPoint x: 53, startPoint y: 281, endPoint x: 66, endPoint y: 289, distance: 15.4
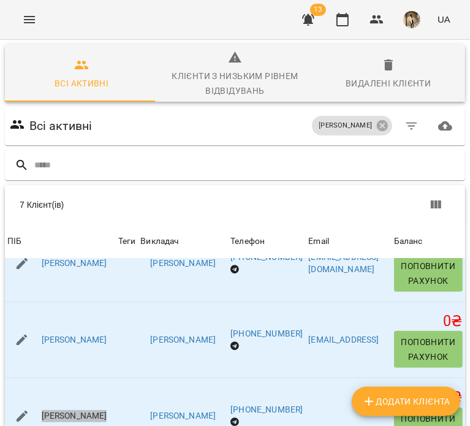
scroll to position [140, 0]
drag, startPoint x: 151, startPoint y: 350, endPoint x: 37, endPoint y: 351, distance: 114.7
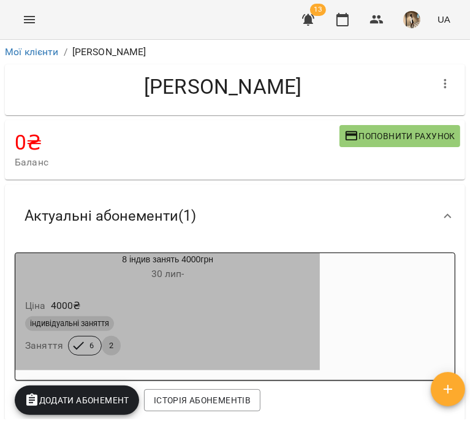
click at [107, 314] on div "Ціна 4000 ₴" at bounding box center [168, 306] width 290 height 22
